Goal: Transaction & Acquisition: Purchase product/service

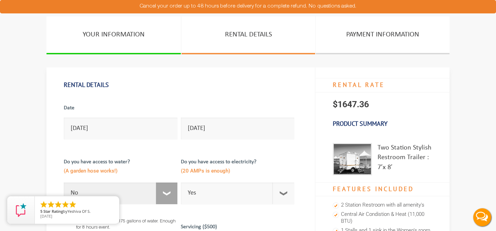
click at [169, 198] on select "Select Option Yes No" at bounding box center [121, 194] width 114 height 22
select select "Yes"
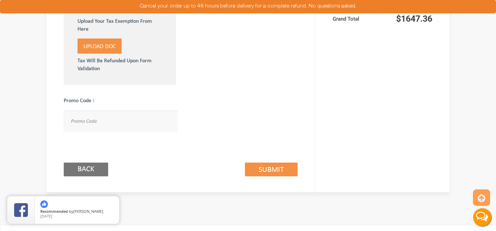
scroll to position [447, 0]
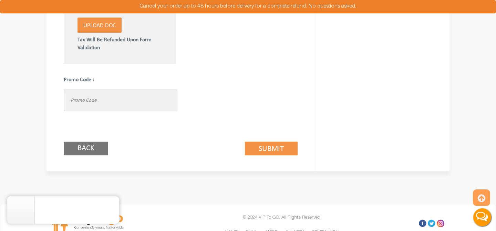
click at [117, 94] on input "text" at bounding box center [121, 101] width 114 height 22
paste input "[PERSON_NAME] Interview [DATE] · 11:00 – 11:30am Time zone: America/New_York Go…"
click at [117, 94] on input "[PERSON_NAME] Interview [DATE] · 11:00 – 11:30am Time zone: America/New_York Go…" at bounding box center [121, 101] width 114 height 22
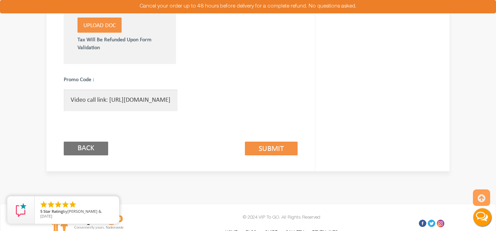
click at [117, 94] on input "[PERSON_NAME] Interview [DATE] · 11:00 – 11:30am Time zone: America/New_York Go…" at bounding box center [121, 101] width 114 height 22
type input "viptogo5"
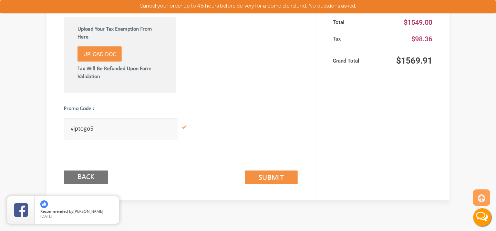
scroll to position [404, 0]
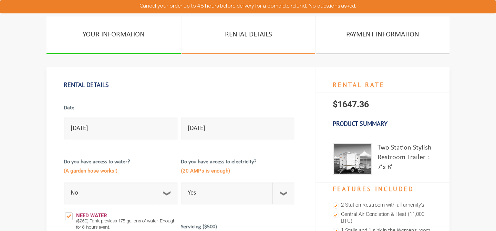
select select "No"
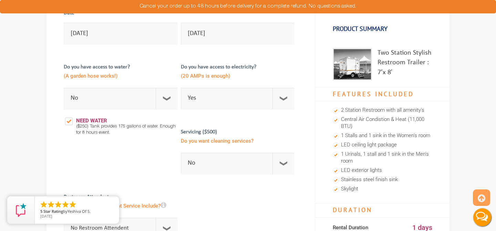
scroll to position [118, 0]
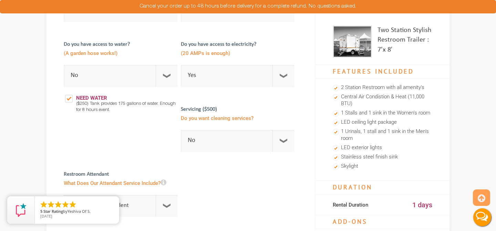
click at [69, 97] on label "Need Water" at bounding box center [86, 95] width 45 height 17
click at [64, 87] on input "Need Water" at bounding box center [64, 87] width 0 height 0
checkbox input "false"
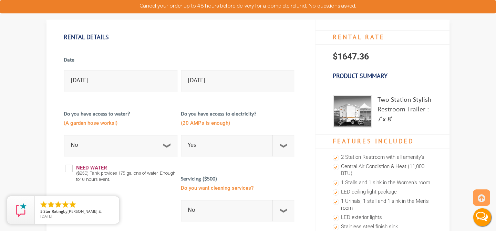
scroll to position [50, 0]
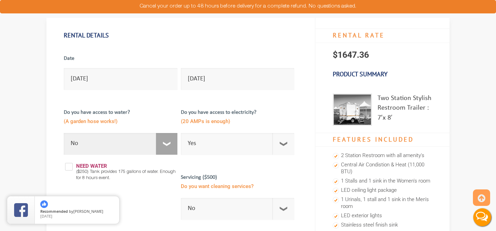
click at [165, 147] on select "Select Option Yes No" at bounding box center [121, 144] width 114 height 22
select select "Yes"
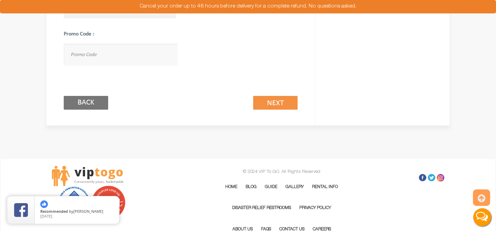
scroll to position [529, 0]
